Goal: Navigation & Orientation: Find specific page/section

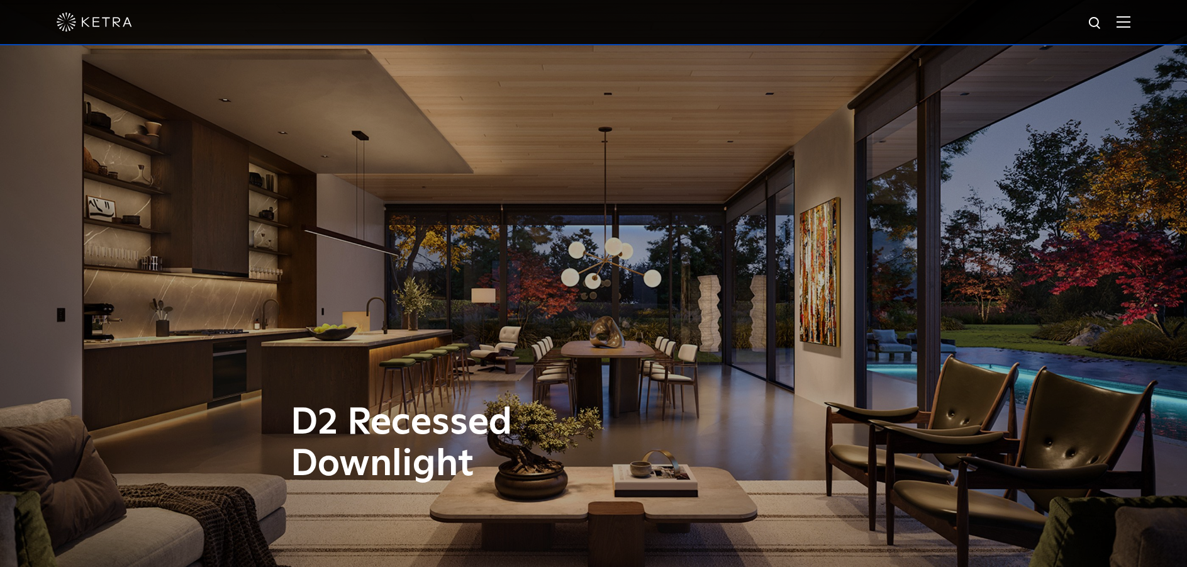
click at [98, 22] on img at bounding box center [95, 22] width 76 height 19
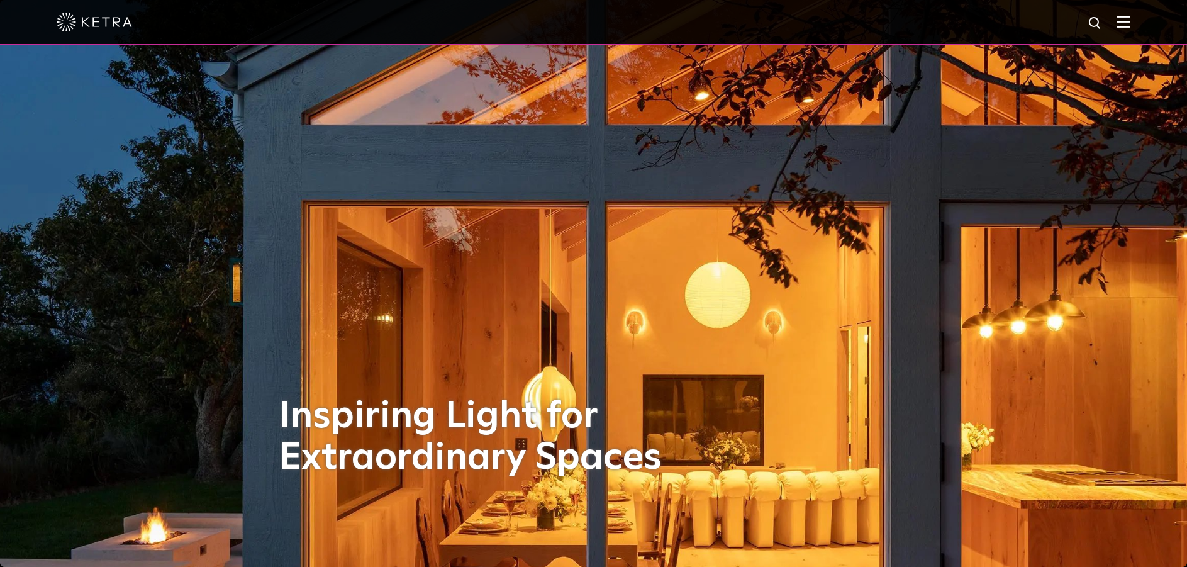
click at [1126, 21] on img at bounding box center [1124, 22] width 14 height 12
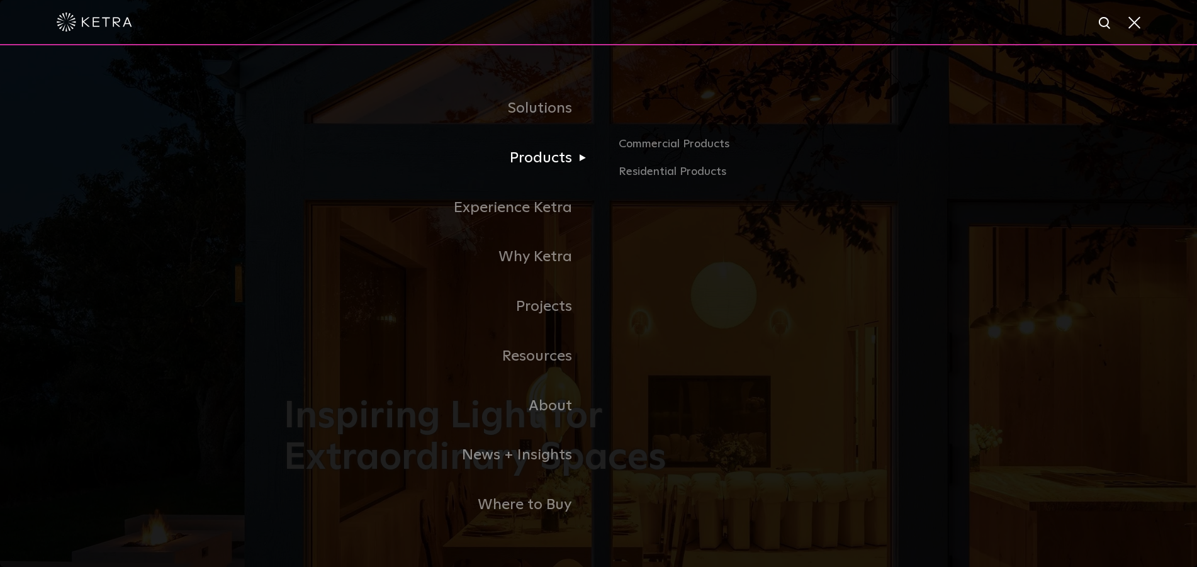
click at [556, 173] on link "Products" at bounding box center [441, 158] width 315 height 50
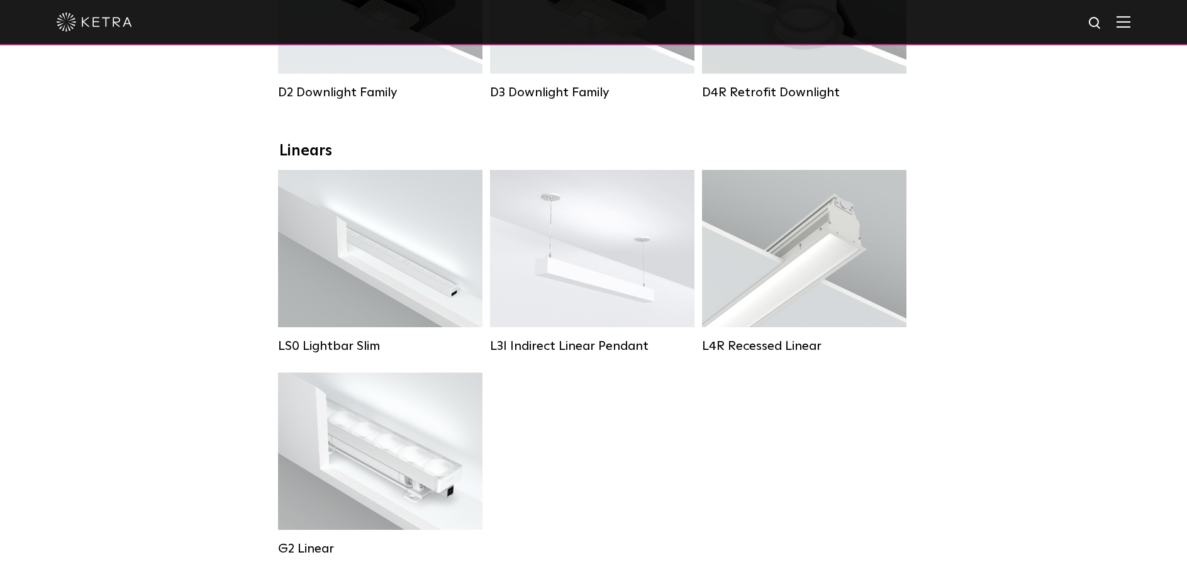
scroll to position [378, 0]
